Goal: Transaction & Acquisition: Purchase product/service

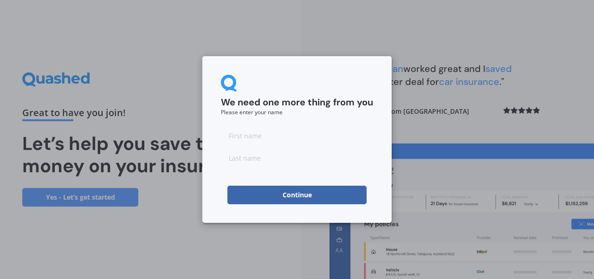
click at [235, 136] on input at bounding box center [297, 135] width 152 height 19
type input "[PERSON_NAME]"
click at [245, 159] on input at bounding box center [297, 158] width 152 height 19
type input "Moana"
click at [309, 197] on button "Continue" at bounding box center [297, 195] width 139 height 19
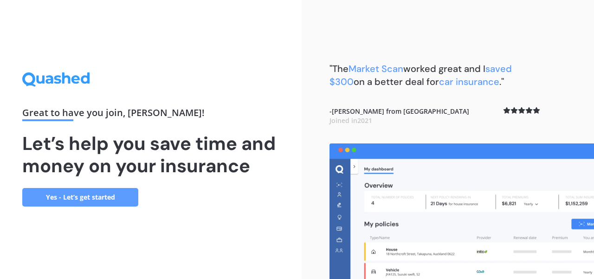
click at [90, 197] on link "Yes - Let’s get started" at bounding box center [80, 197] width 116 height 19
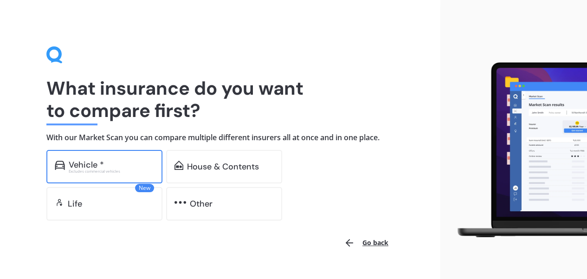
click at [103, 171] on div "Excludes commercial vehicles" at bounding box center [111, 171] width 85 height 4
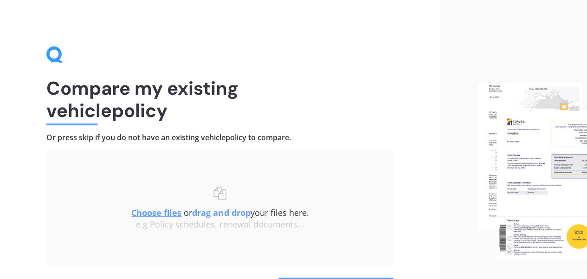
scroll to position [63, 0]
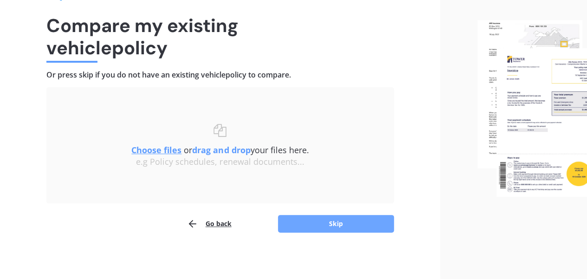
click at [322, 225] on button "Skip" at bounding box center [336, 224] width 116 height 18
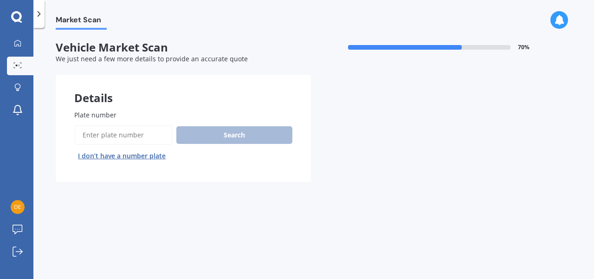
click at [117, 138] on input "Plate number" at bounding box center [123, 135] width 98 height 20
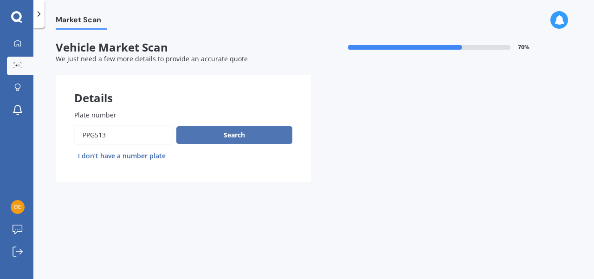
type input "PPG513"
click at [241, 136] on button "Search" at bounding box center [234, 135] width 116 height 18
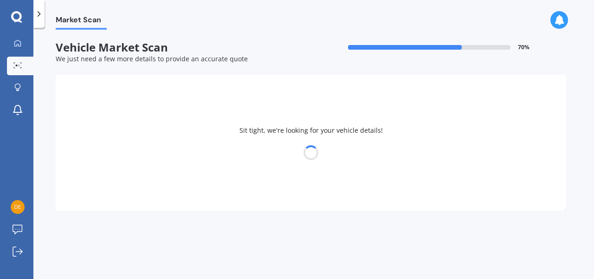
select select "FORD"
select select "RANGER"
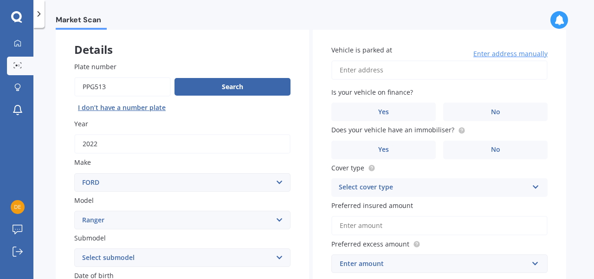
scroll to position [62, 0]
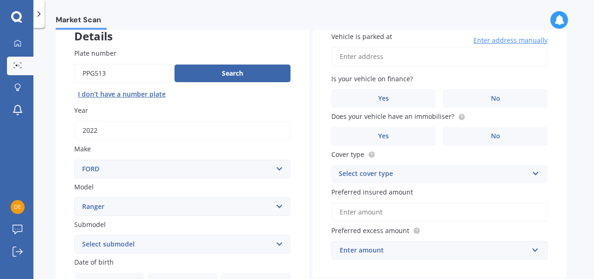
click at [361, 61] on input "Vehicle is parked at" at bounding box center [440, 57] width 216 height 20
type input "[STREET_ADDRESS]"
click at [478, 97] on label "No" at bounding box center [495, 98] width 104 height 19
click at [0, 0] on input "No" at bounding box center [0, 0] width 0 height 0
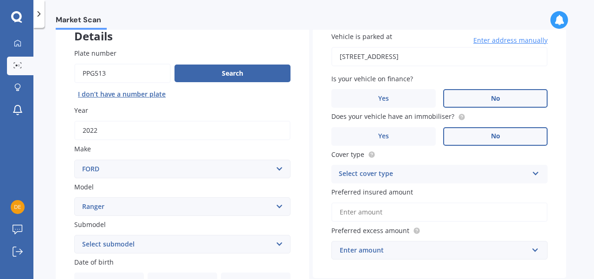
click at [494, 140] on span "No" at bounding box center [495, 136] width 9 height 8
click at [0, 0] on input "No" at bounding box center [0, 0] width 0 height 0
click at [534, 175] on icon at bounding box center [536, 172] width 8 height 7
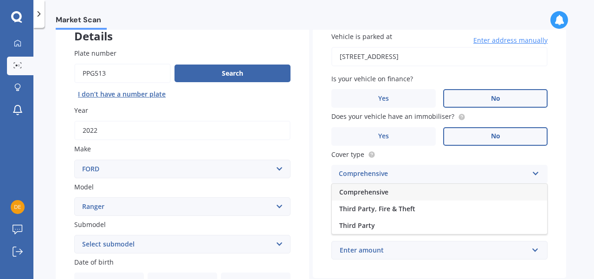
click at [369, 190] on span "Comprehensive" at bounding box center [363, 192] width 49 height 9
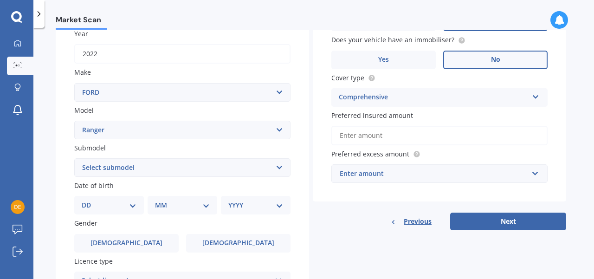
scroll to position [124, 0]
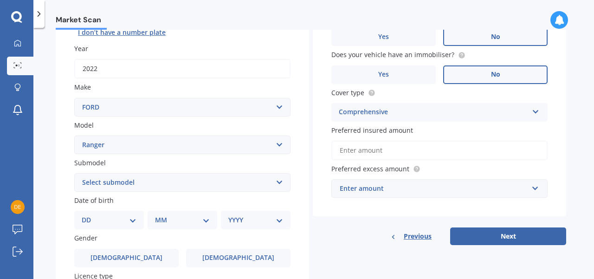
click at [361, 150] on input "Preferred insured amount" at bounding box center [440, 151] width 216 height 20
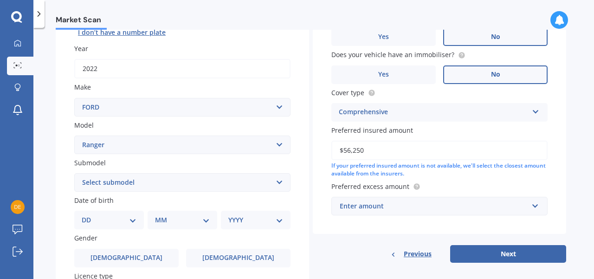
type input "$56,250"
click at [524, 182] on label "Preferred excess amount" at bounding box center [438, 187] width 213 height 10
drag, startPoint x: 375, startPoint y: 155, endPoint x: 329, endPoint y: 154, distance: 46.0
click at [329, 153] on div "Vehicle is parked at [STREET_ADDRESS] Enter address manually Is your vehicle on…" at bounding box center [440, 92] width 254 height 283
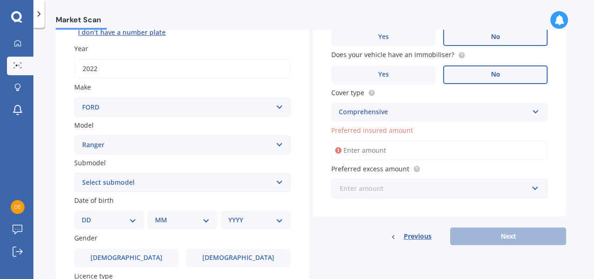
click at [536, 189] on input "text" at bounding box center [436, 189] width 208 height 18
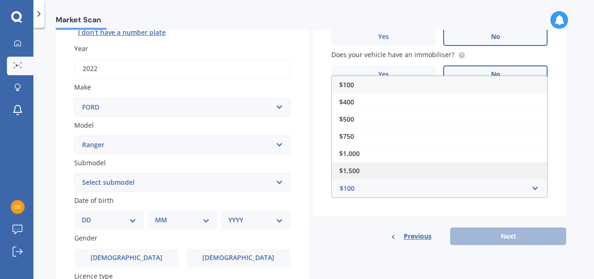
click at [493, 177] on div "$1,500" at bounding box center [439, 170] width 215 height 17
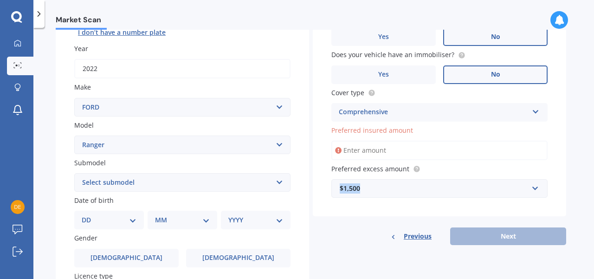
drag, startPoint x: 363, startPoint y: 188, endPoint x: 324, endPoint y: 188, distance: 39.0
click at [324, 188] on div "Vehicle is parked at [STREET_ADDRESS] Enter address manually Is your vehicle on…" at bounding box center [440, 84] width 254 height 266
drag, startPoint x: 376, startPoint y: 191, endPoint x: 385, endPoint y: 194, distance: 9.3
click at [376, 191] on div "$1,500" at bounding box center [434, 188] width 189 height 10
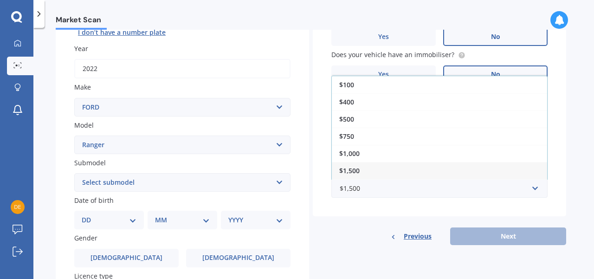
click at [357, 136] on div "$750" at bounding box center [439, 136] width 215 height 17
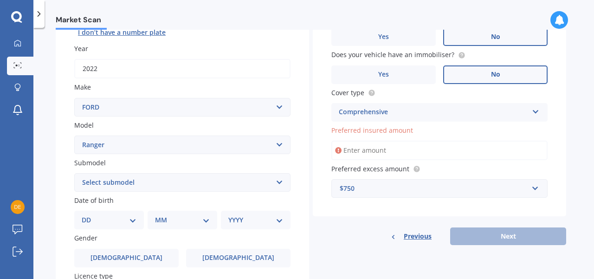
click at [355, 149] on input "Preferred insured amount" at bounding box center [440, 151] width 216 height 20
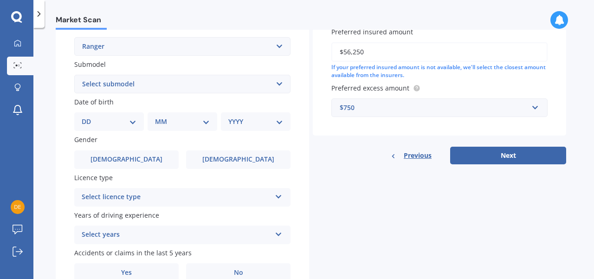
scroll to position [207, 0]
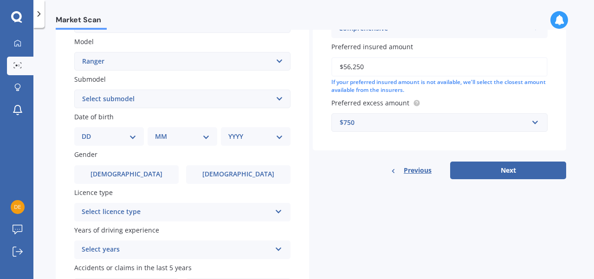
type input "$56,250"
click at [282, 100] on select "Select submodel 4X2 3.2 Litre Turbo Diesel 4X2 XL 2.2 Litre Turbo Diesel 4X2 XL…" at bounding box center [182, 99] width 216 height 19
select select "WILDTRAK"
click at [74, 90] on select "Select submodel 4X2 3.2 Litre Turbo Diesel 4X2 XL 2.2 Litre Turbo Diesel 4X2 XL…" at bounding box center [182, 99] width 216 height 19
click at [134, 138] on select "DD 01 02 03 04 05 06 07 08 09 10 11 12 13 14 15 16 17 18 19 20 21 22 23 24 25 2…" at bounding box center [109, 136] width 55 height 10
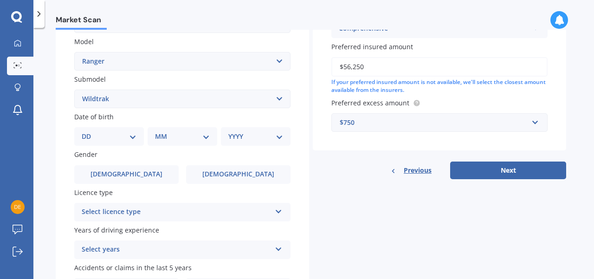
select select "11"
click at [89, 132] on select "DD 01 02 03 04 05 06 07 08 09 10 11 12 13 14 15 16 17 18 19 20 21 22 23 24 25 2…" at bounding box center [109, 136] width 55 height 10
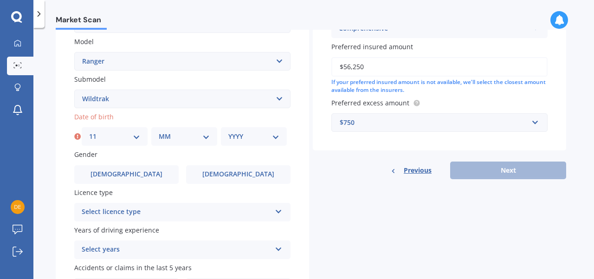
click at [203, 139] on select "MM 01 02 03 04 05 06 07 08 09 10 11 12" at bounding box center [184, 136] width 51 height 10
select select "09"
click at [159, 132] on select "MM 01 02 03 04 05 06 07 08 09 10 11 12" at bounding box center [184, 136] width 51 height 10
click at [276, 137] on select "YYYY 2025 2024 2023 2022 2021 2020 2019 2018 2017 2016 2015 2014 2013 2012 2011…" at bounding box center [253, 136] width 51 height 10
select select "1961"
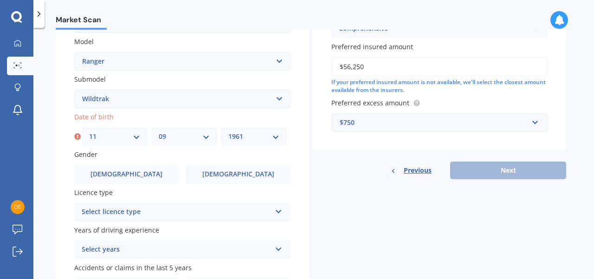
click at [228, 132] on select "YYYY 2025 2024 2023 2022 2021 2020 2019 2018 2017 2016 2015 2014 2013 2012 2011…" at bounding box center [253, 136] width 51 height 10
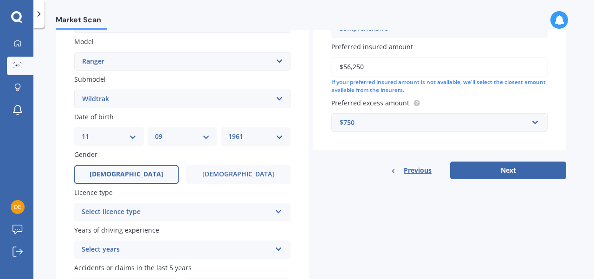
click at [133, 173] on span "[DEMOGRAPHIC_DATA]" at bounding box center [127, 174] width 74 height 8
click at [0, 0] on input "[DEMOGRAPHIC_DATA]" at bounding box center [0, 0] width 0 height 0
click at [272, 211] on div "Select licence type NZ Full NZ Restricted NZ Learners [GEOGRAPHIC_DATA] [GEOGRA…" at bounding box center [182, 212] width 216 height 19
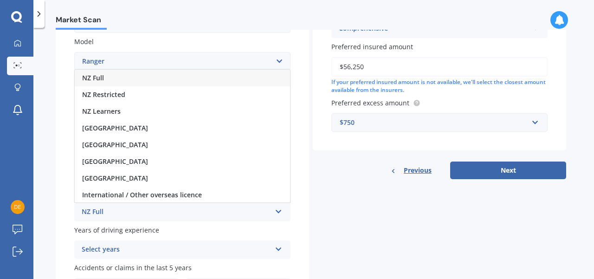
click at [108, 83] on div "NZ Full" at bounding box center [182, 78] width 215 height 17
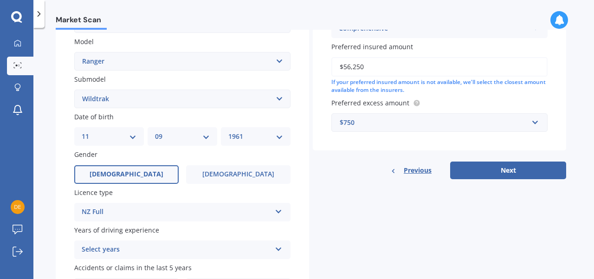
scroll to position [269, 0]
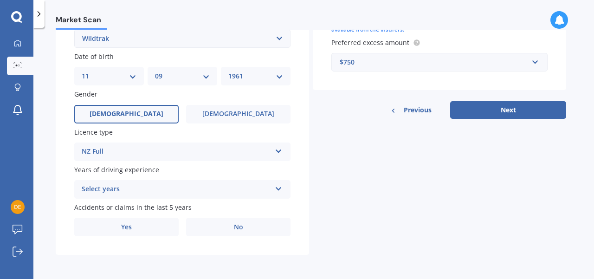
click at [276, 190] on icon at bounding box center [279, 187] width 8 height 7
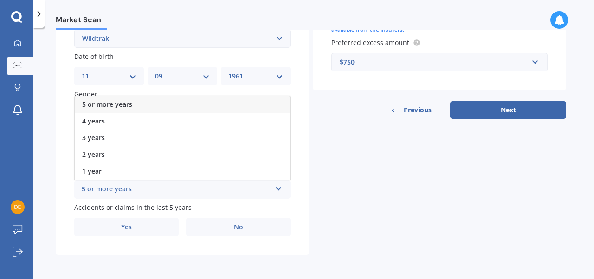
click at [109, 190] on div "5 or more years" at bounding box center [176, 189] width 189 height 11
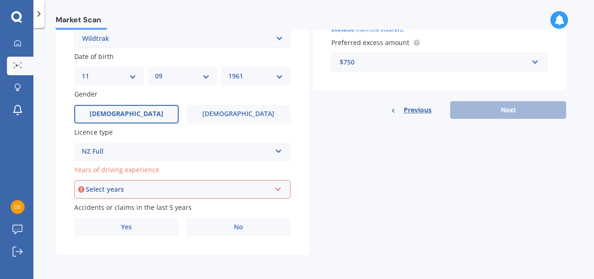
click at [278, 189] on icon at bounding box center [278, 187] width 8 height 7
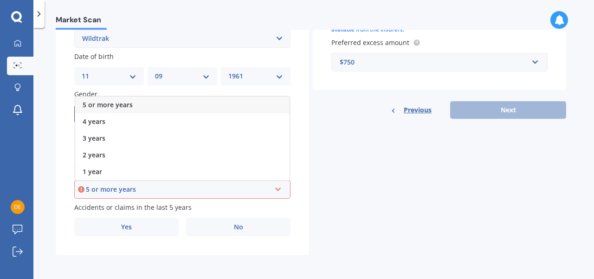
click at [110, 106] on span "5 or more years" at bounding box center [108, 104] width 50 height 9
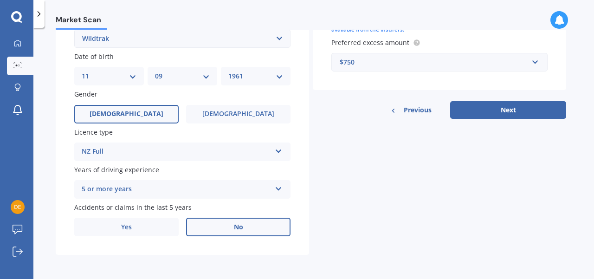
click at [230, 224] on label "No" at bounding box center [238, 227] width 104 height 19
click at [0, 0] on input "No" at bounding box center [0, 0] width 0 height 0
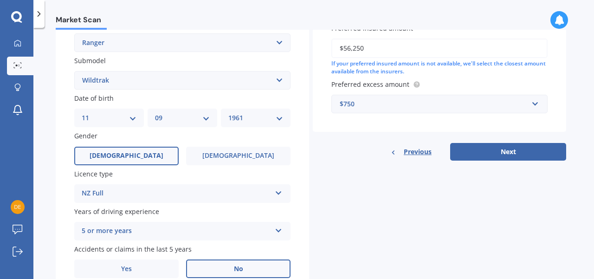
scroll to position [247, 0]
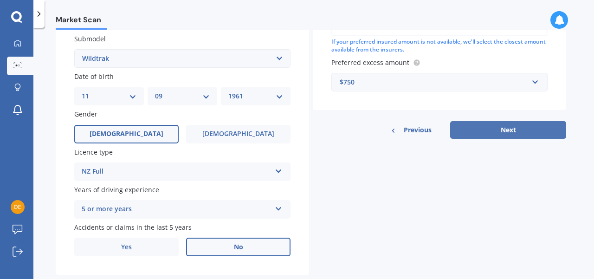
click at [518, 130] on button "Next" at bounding box center [508, 130] width 116 height 18
select select "11"
select select "09"
select select "1961"
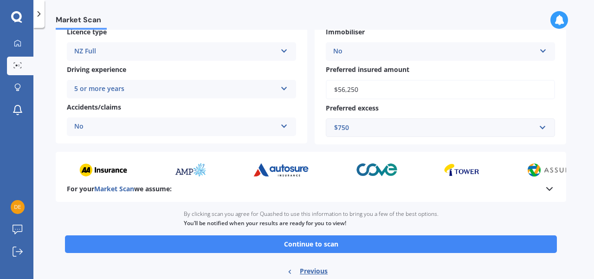
scroll to position [201, 0]
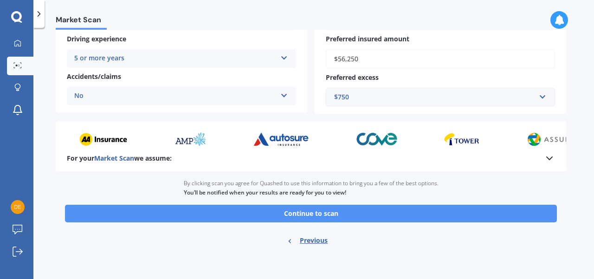
click at [351, 215] on button "Continue to scan" at bounding box center [311, 214] width 492 height 18
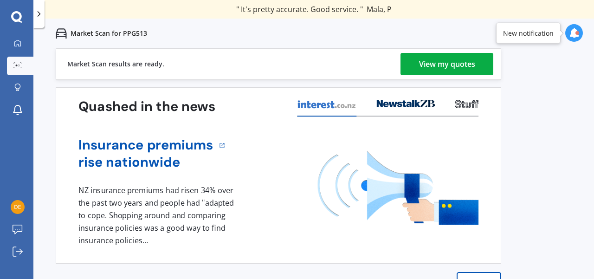
click at [438, 64] on div "View my quotes" at bounding box center [447, 64] width 56 height 22
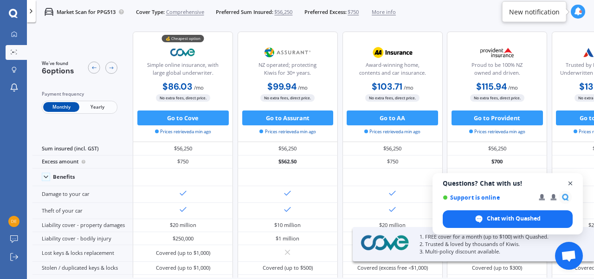
click at [571, 181] on span "Open chat" at bounding box center [571, 184] width 12 height 12
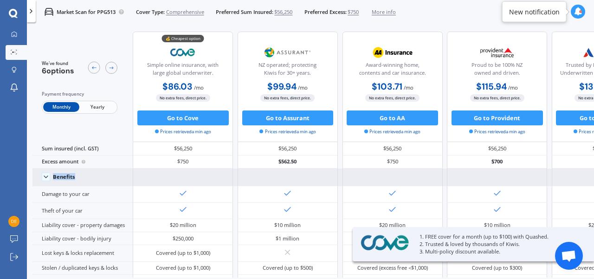
drag, startPoint x: 545, startPoint y: 164, endPoint x: 569, endPoint y: 169, distance: 24.7
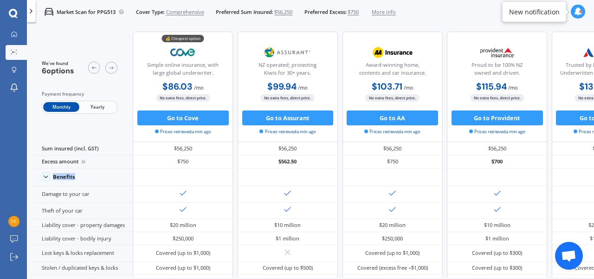
scroll to position [0, 208]
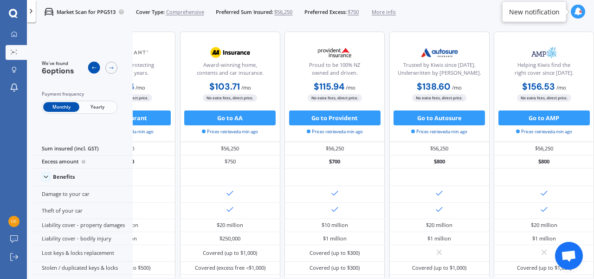
click at [92, 65] on icon at bounding box center [94, 68] width 6 height 6
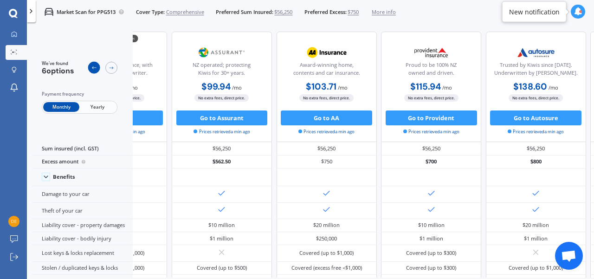
click at [93, 65] on icon at bounding box center [94, 68] width 6 height 6
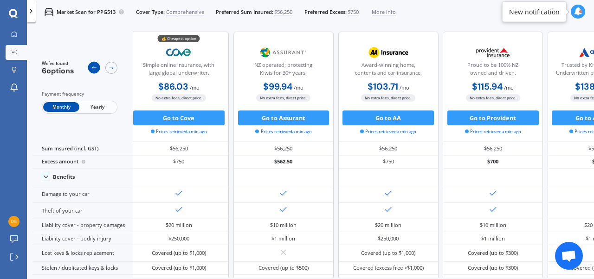
scroll to position [0, 0]
